Goal: Complete application form

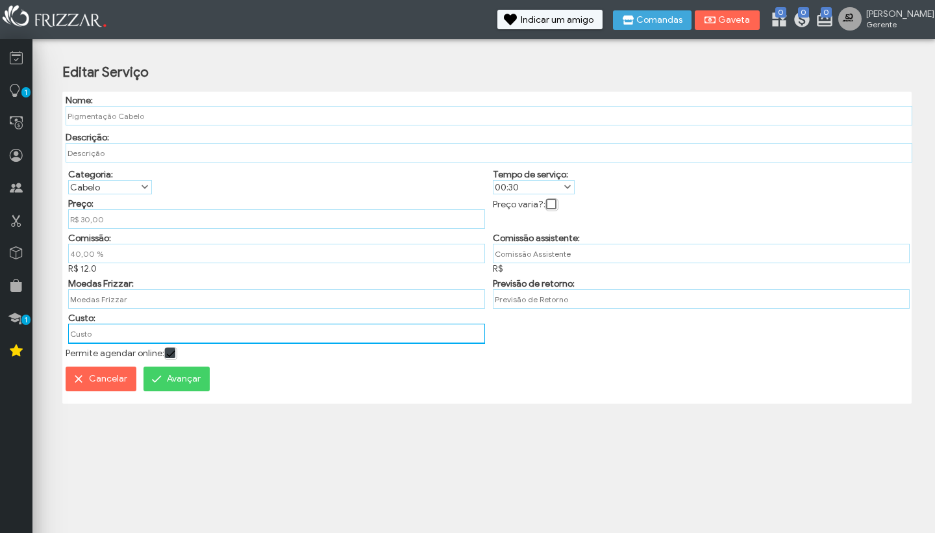
click at [83, 340] on input "text" at bounding box center [276, 334] width 417 height 20
click at [83, 340] on input "text" at bounding box center [276, 333] width 417 height 19
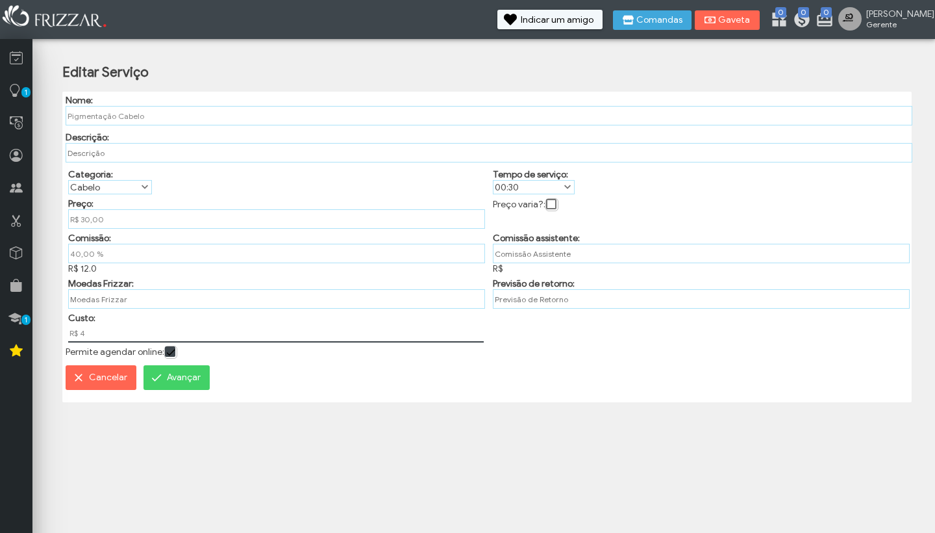
type input "R$ 4,00"
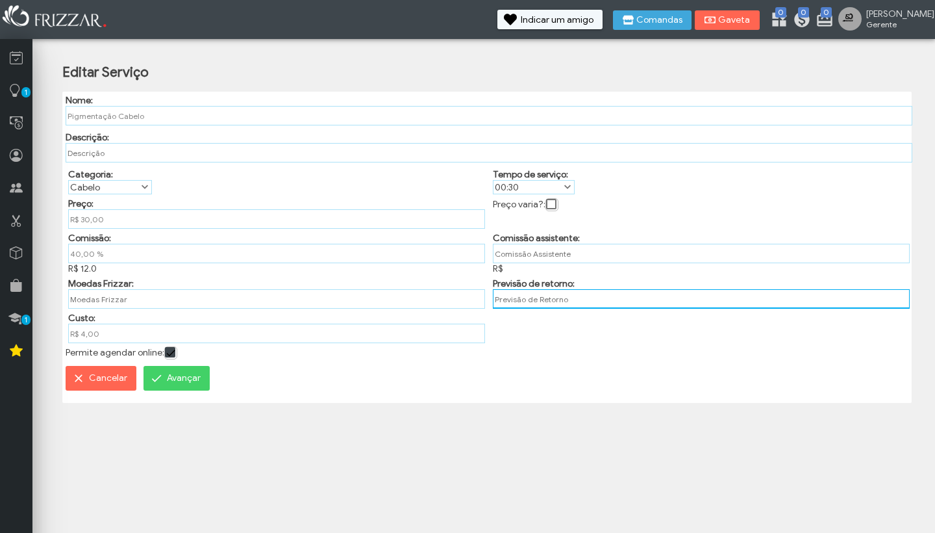
click at [532, 307] on input "text" at bounding box center [701, 298] width 417 height 19
type input "7"
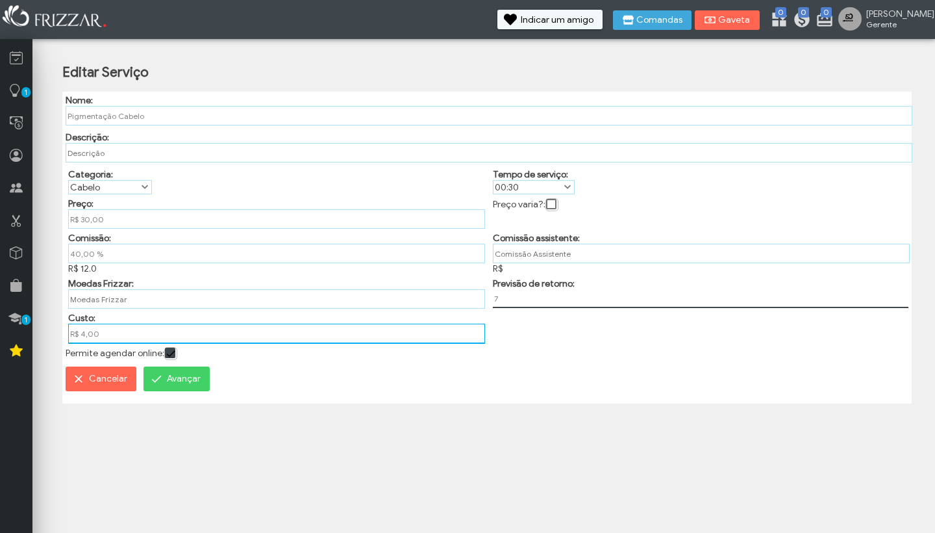
click at [87, 342] on input "R$ 4,00" at bounding box center [276, 334] width 417 height 20
click at [87, 342] on input "R$ 4,00" at bounding box center [276, 333] width 417 height 19
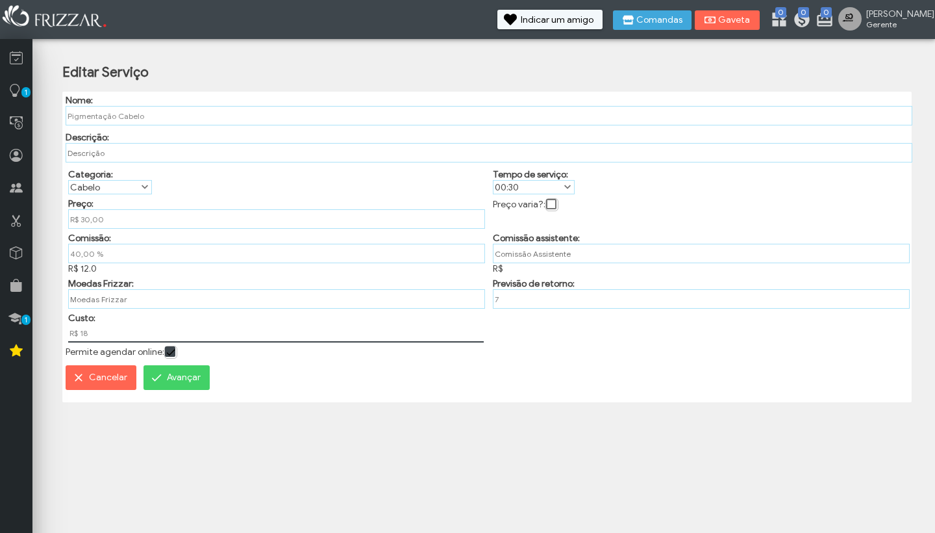
type input "R$ 18,00"
click at [175, 383] on span "Avançar" at bounding box center [184, 377] width 34 height 19
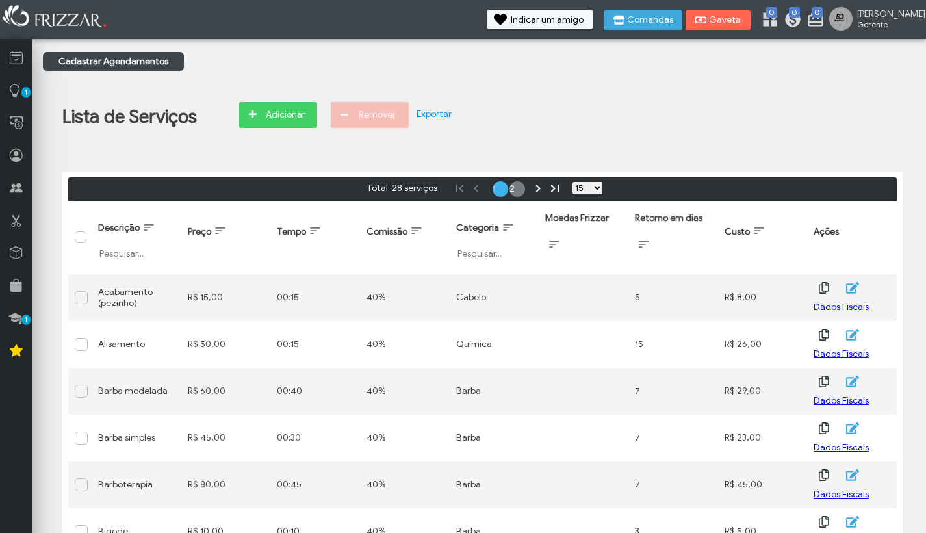
click at [509, 190] on link "2" at bounding box center [517, 189] width 16 height 16
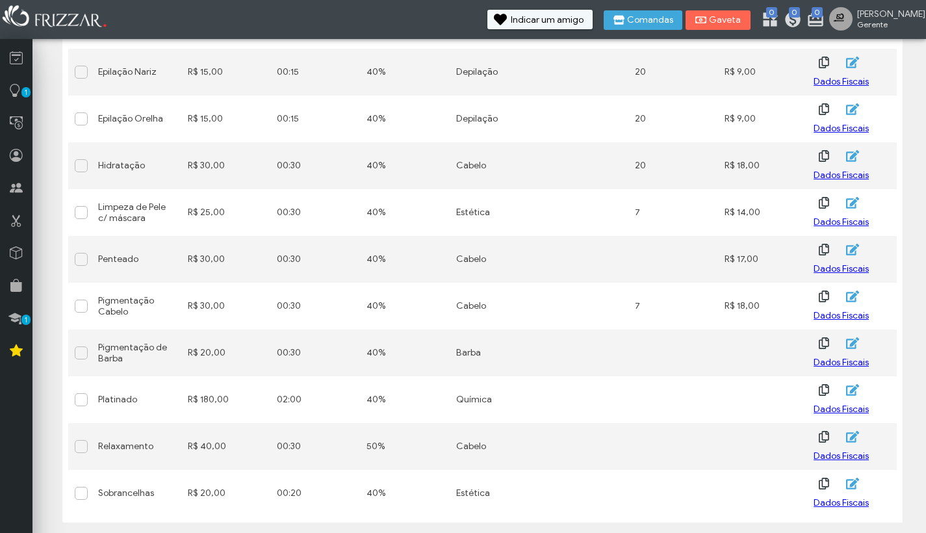
scroll to position [367, 0]
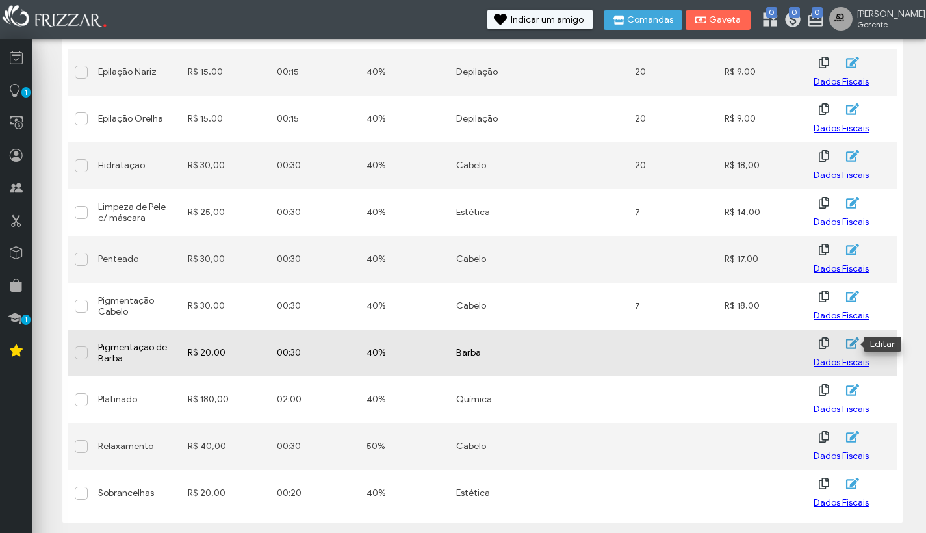
click at [858, 345] on icon "button" at bounding box center [851, 343] width 15 height 13
